Goal: Check status: Check status

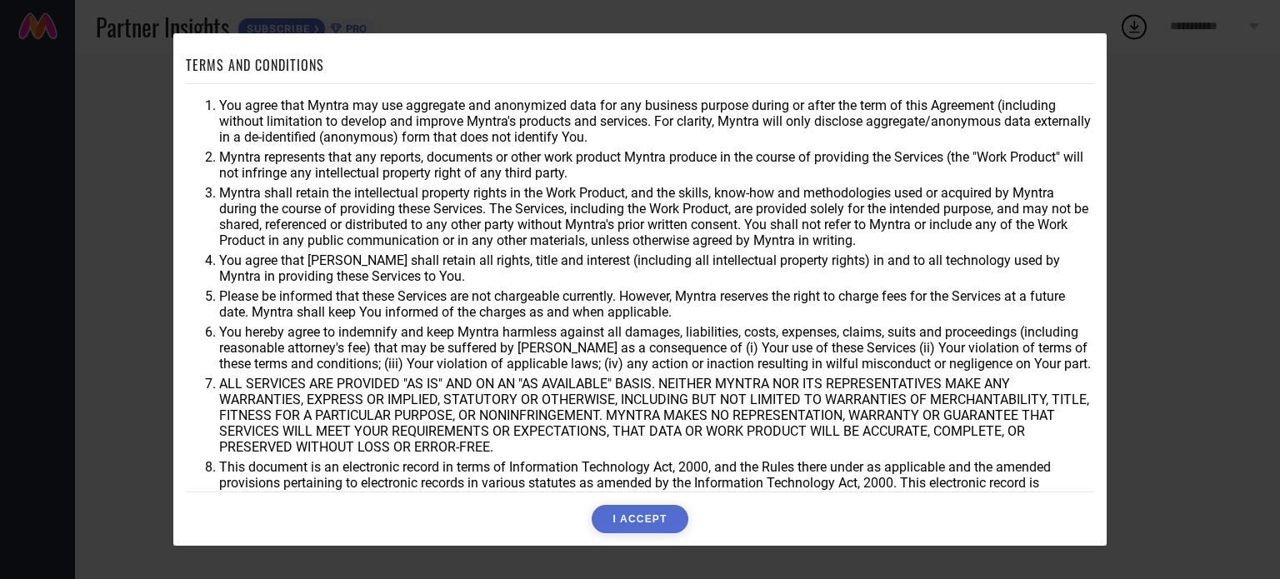
click at [640, 517] on button "I ACCEPT" at bounding box center [640, 519] width 96 height 28
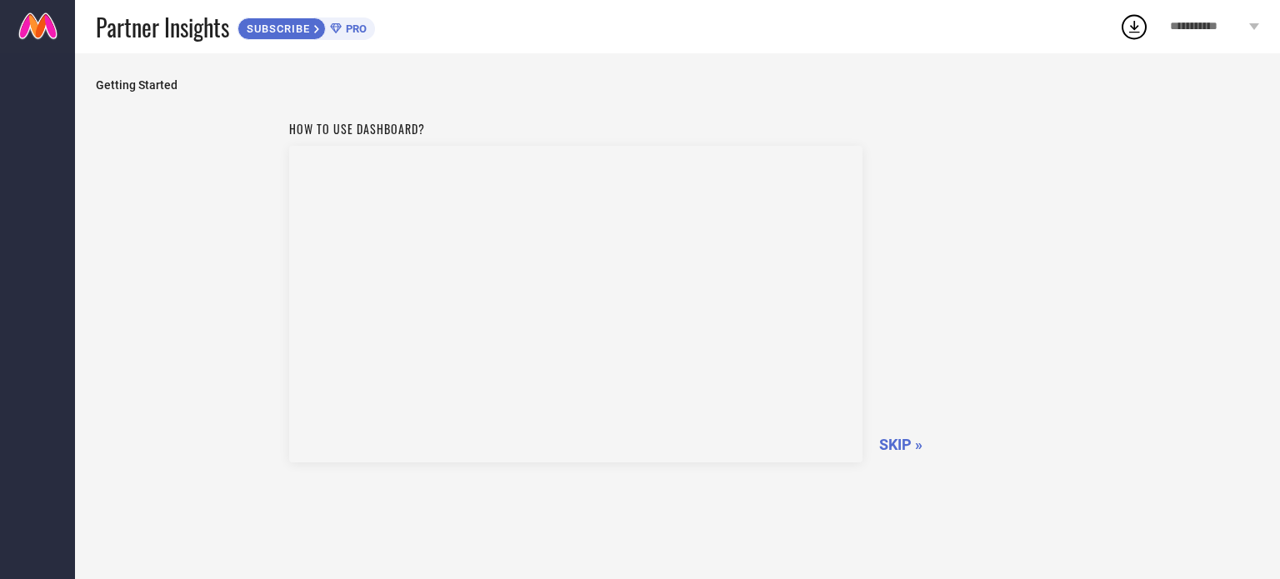
click at [894, 443] on span "SKIP »" at bounding box center [900, 445] width 43 height 18
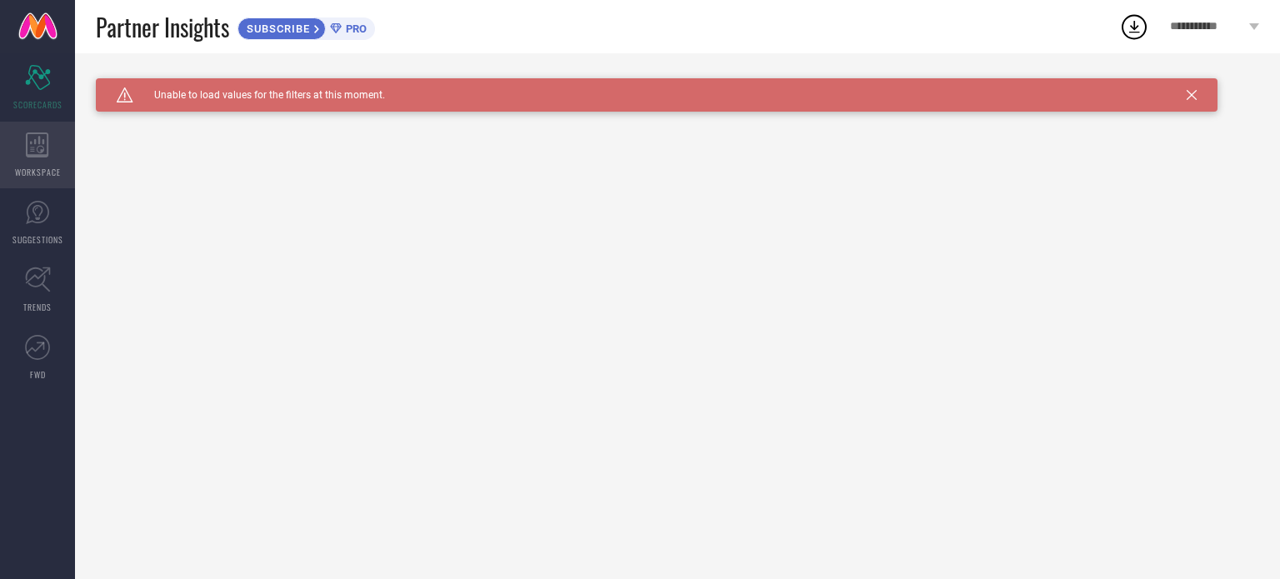
click at [43, 143] on icon at bounding box center [37, 145] width 23 height 25
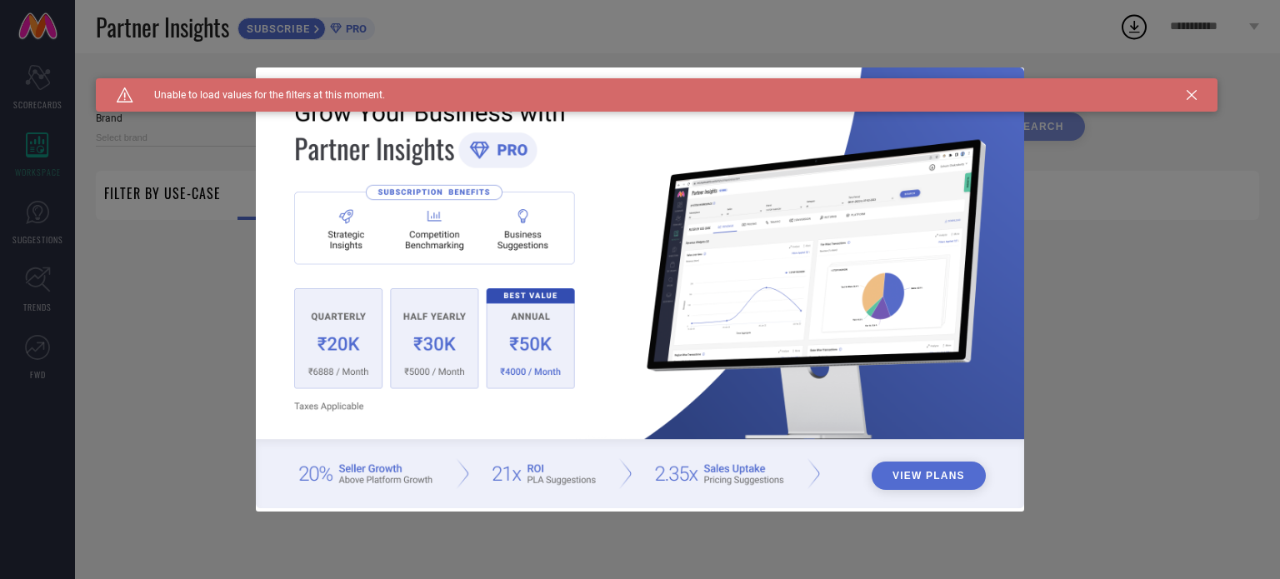
type input "1 STOP FASHION"
type input "All"
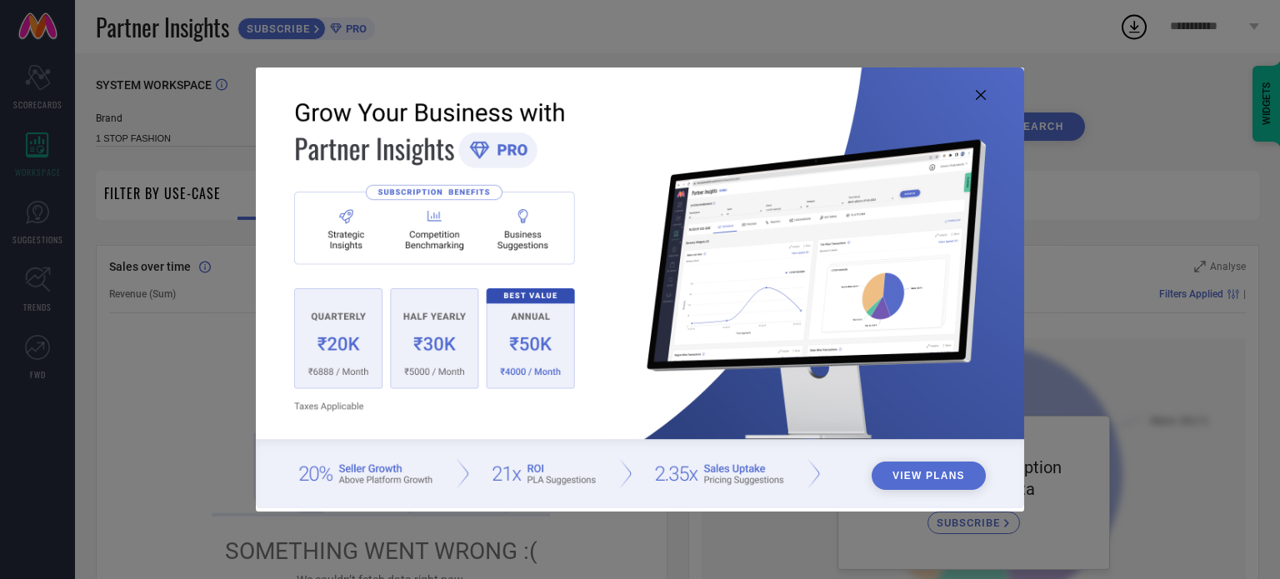
click at [979, 94] on icon at bounding box center [981, 95] width 10 height 10
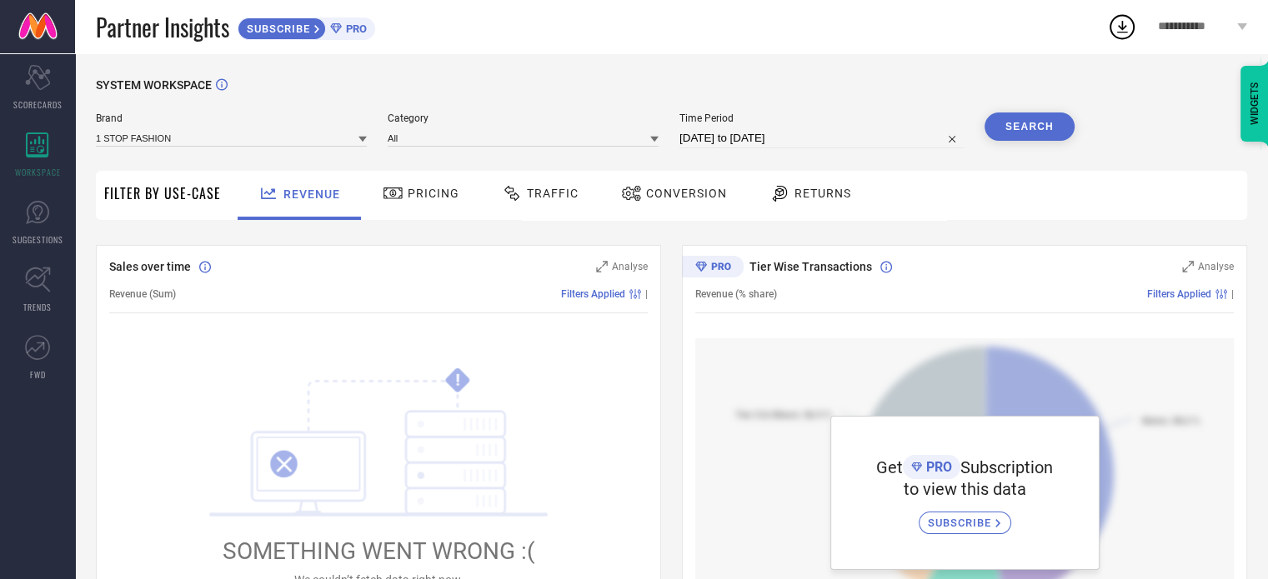
select select "6"
select select "2025"
select select "7"
select select "2025"
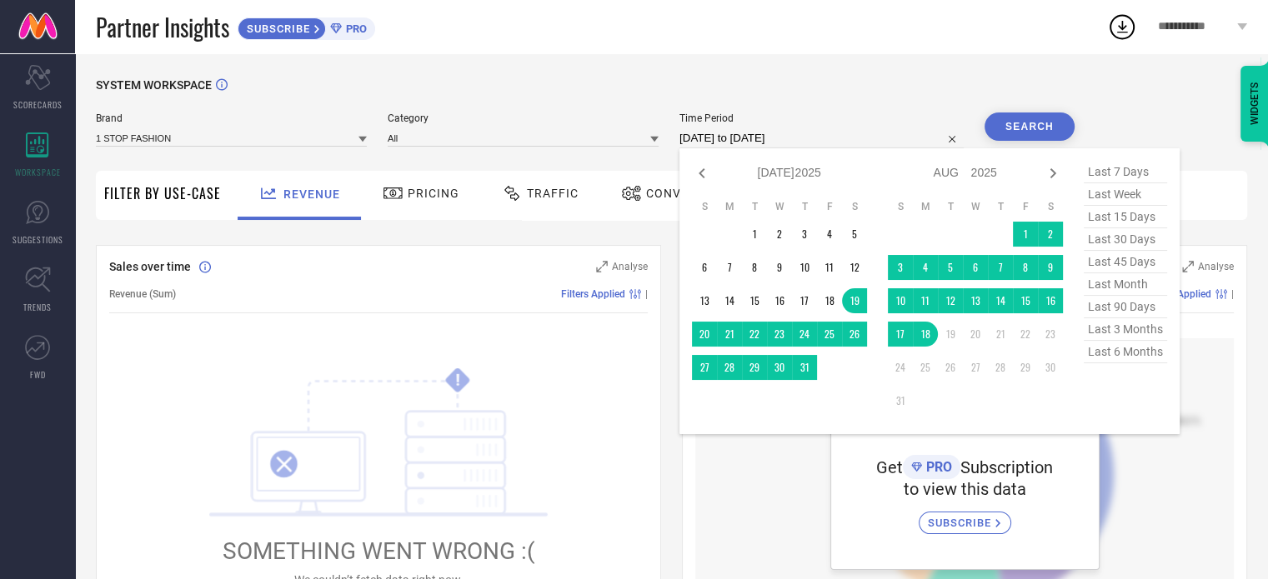
click at [754, 140] on input "[DATE] to [DATE]" at bounding box center [821, 138] width 284 height 20
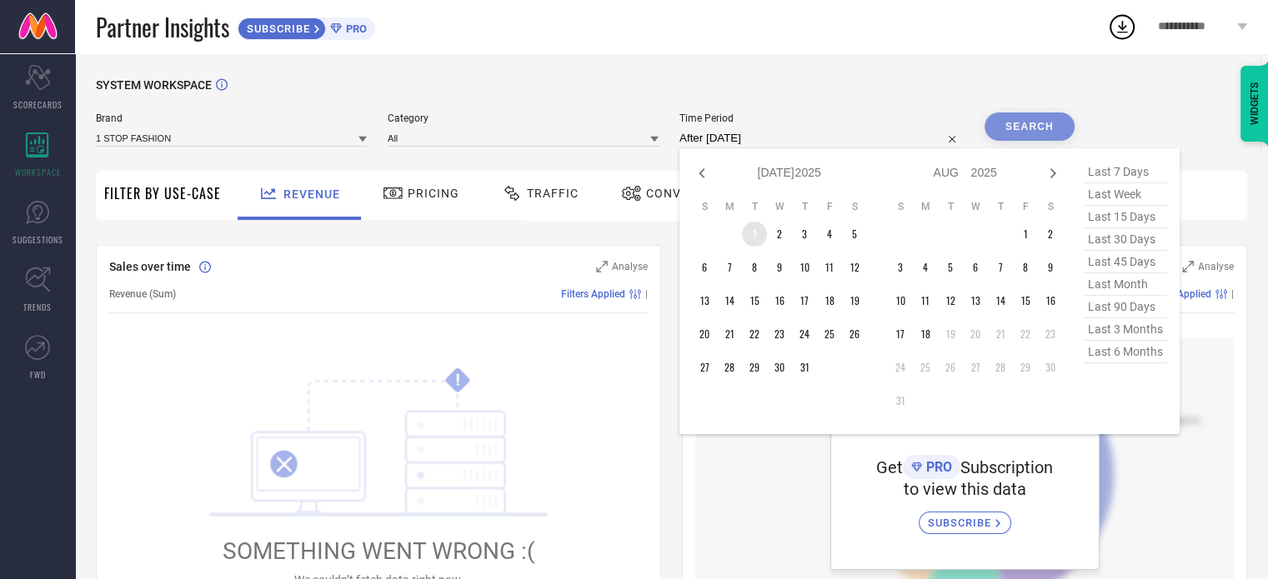
click at [749, 236] on td "1" at bounding box center [754, 234] width 25 height 25
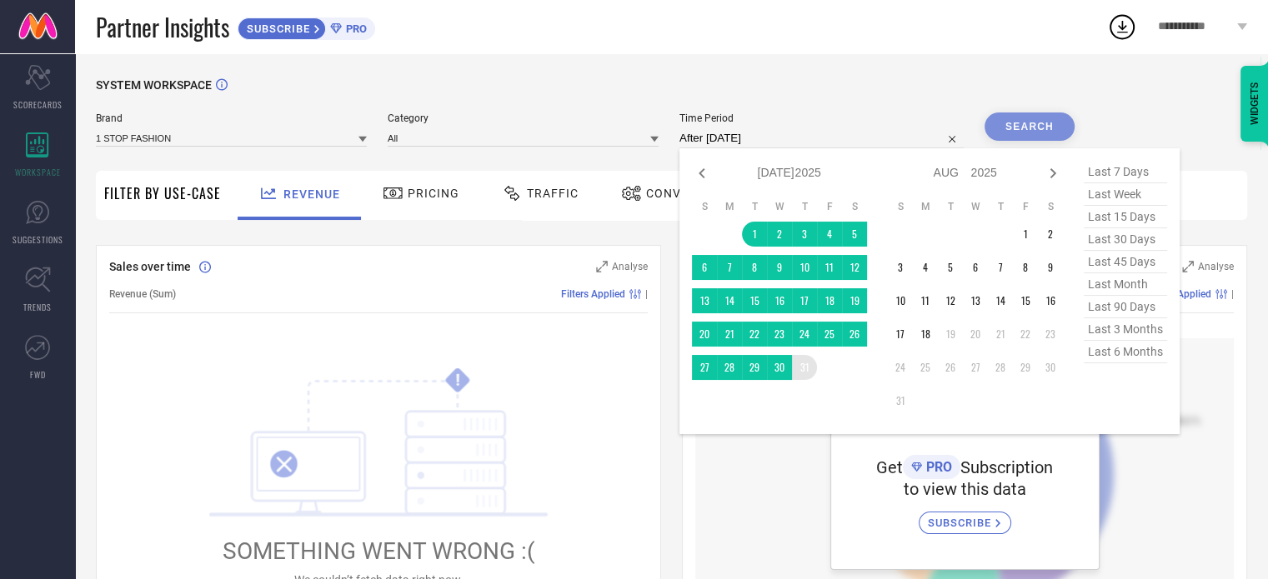
type input "[DATE] to [DATE]"
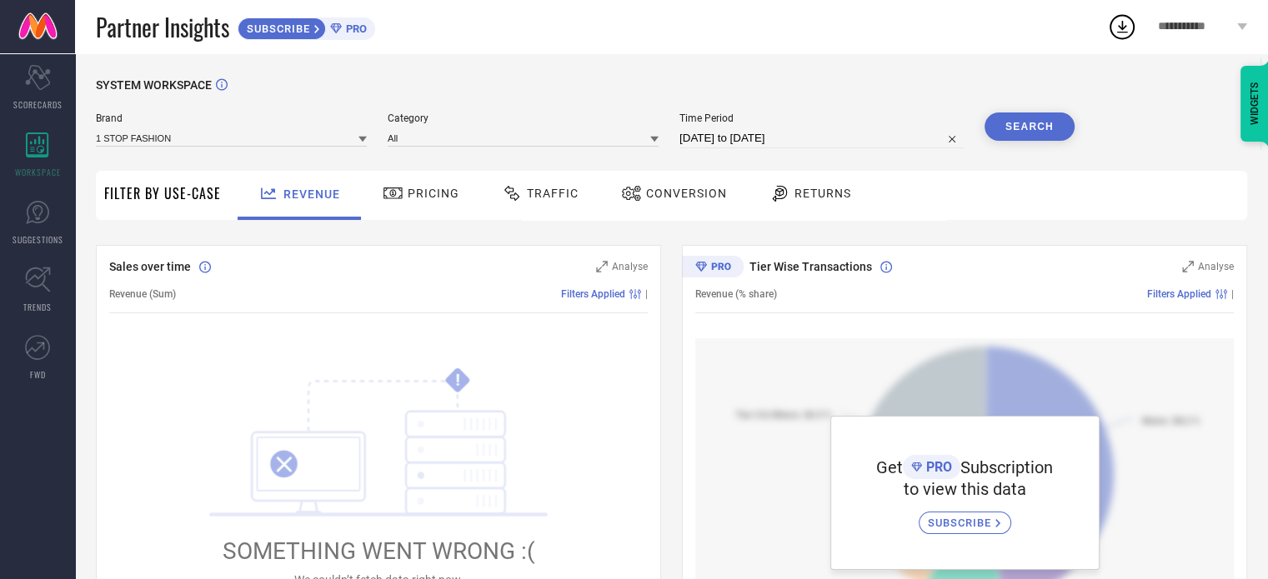
click at [1035, 114] on button "Search" at bounding box center [1029, 127] width 90 height 28
click at [47, 88] on icon "Scorecard" at bounding box center [38, 77] width 26 height 25
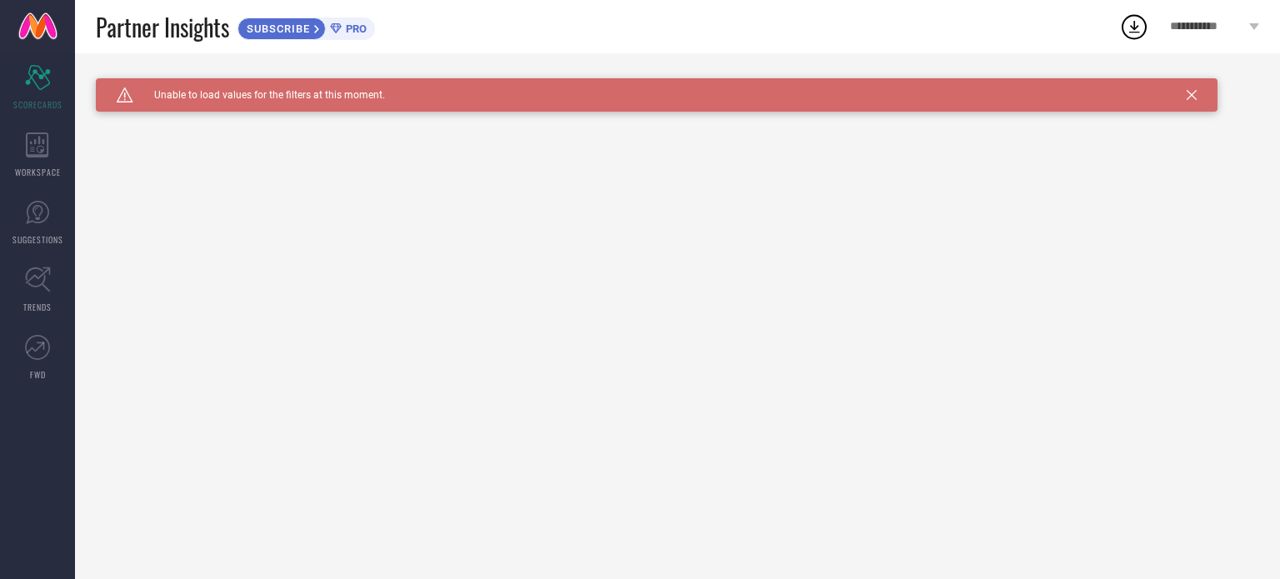
click at [1119, 31] on icon at bounding box center [1134, 27] width 30 height 30
click at [1185, 93] on div "Caution Created with Sketch. Unable to load values for the filters at this mome…" at bounding box center [657, 94] width 1122 height 33
click at [1190, 94] on icon at bounding box center [1192, 95] width 10 height 10
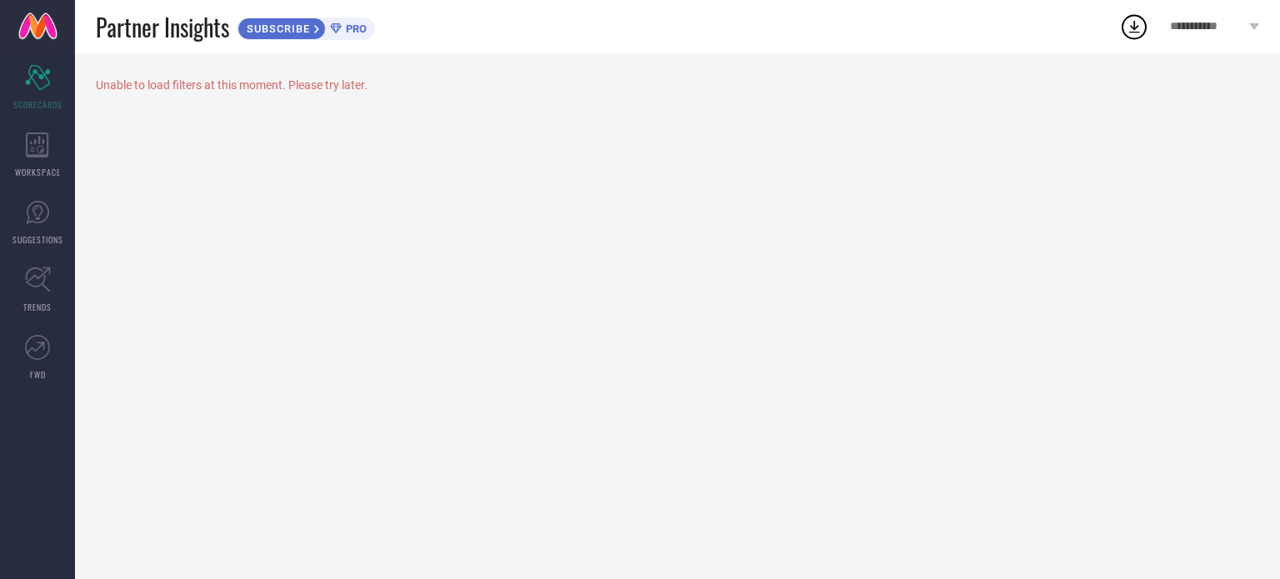
click at [1212, 26] on span "**********" at bounding box center [1207, 27] width 75 height 14
